Goal: Information Seeking & Learning: Learn about a topic

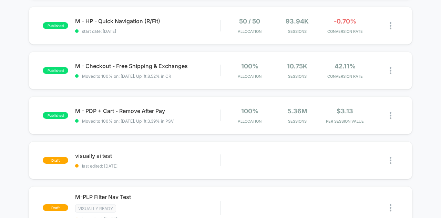
scroll to position [310, 0]
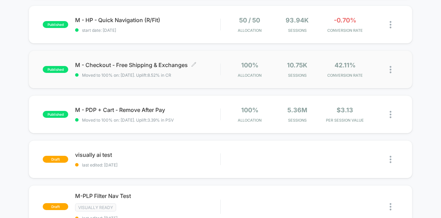
click at [74, 64] on div "published M - Checkout - Free Shipping & Exchanges Click to edit experience det…" at bounding box center [132, 69] width 178 height 16
